Goal: Task Accomplishment & Management: Use online tool/utility

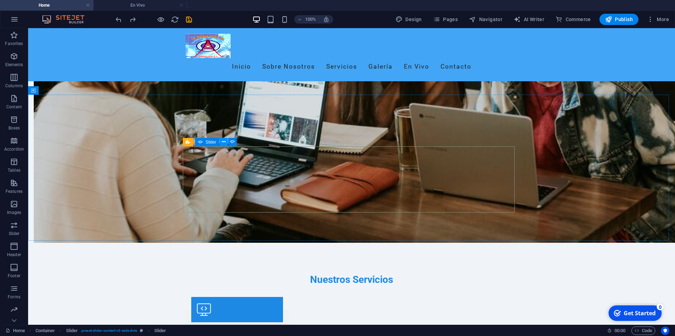
scroll to position [565, 0]
click at [210, 142] on icon at bounding box center [211, 141] width 4 height 7
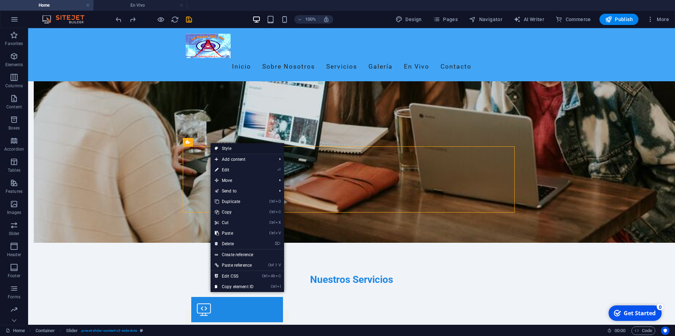
click at [232, 148] on link "Style" at bounding box center [248, 148] width 74 height 11
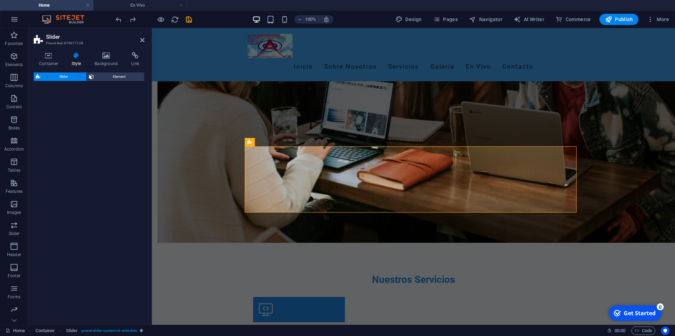
select select "rem"
select select "px"
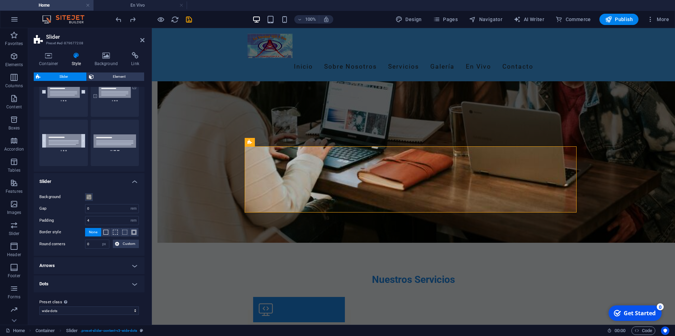
scroll to position [36, 0]
click at [89, 196] on span at bounding box center [89, 196] width 6 height 6
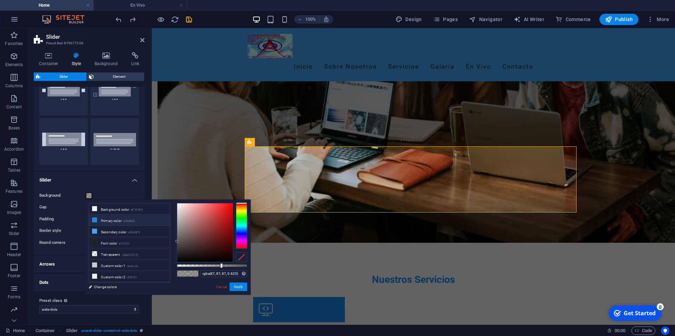
click at [93, 221] on icon at bounding box center [94, 219] width 5 height 5
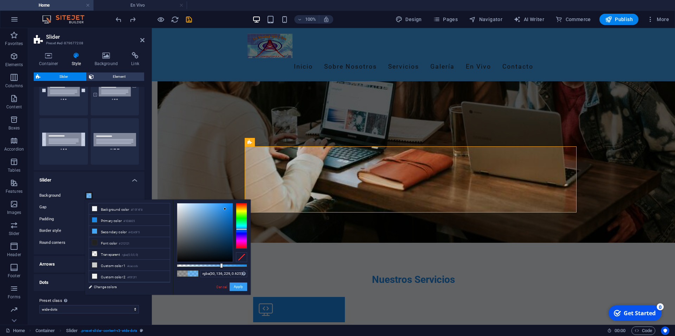
click at [237, 288] on button "Apply" at bounding box center [239, 286] width 18 height 8
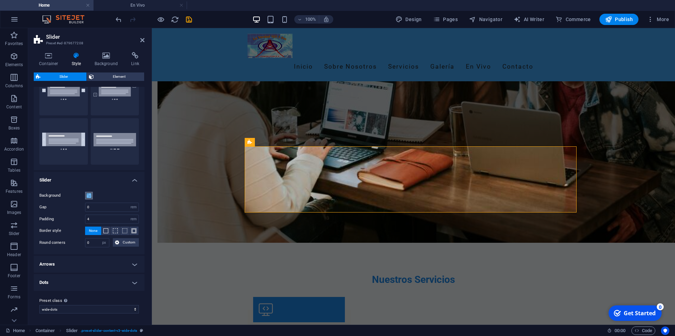
click at [89, 195] on span at bounding box center [89, 196] width 6 height 6
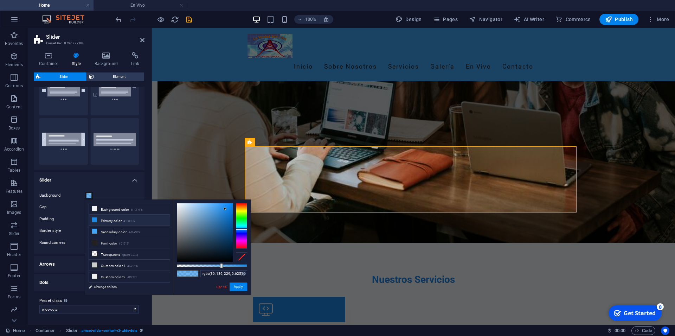
click at [95, 219] on icon at bounding box center [94, 219] width 5 height 5
type input "rgba(30, 136, 229, 0.84)"
